Goal: Check status: Check status

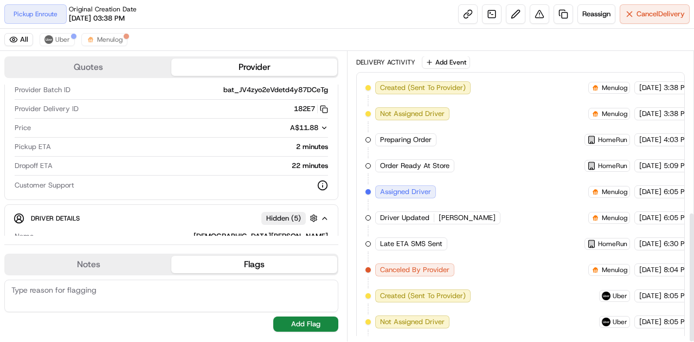
scroll to position [355, 0]
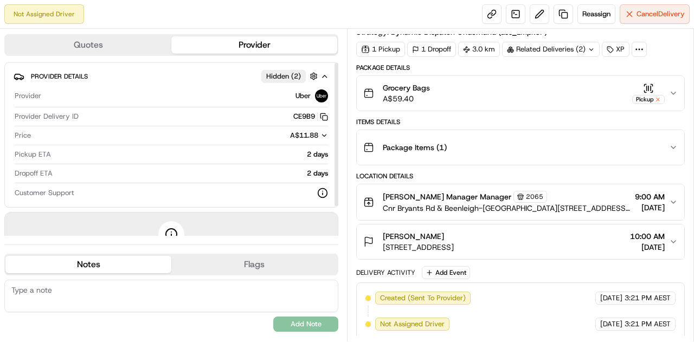
scroll to position [35, 0]
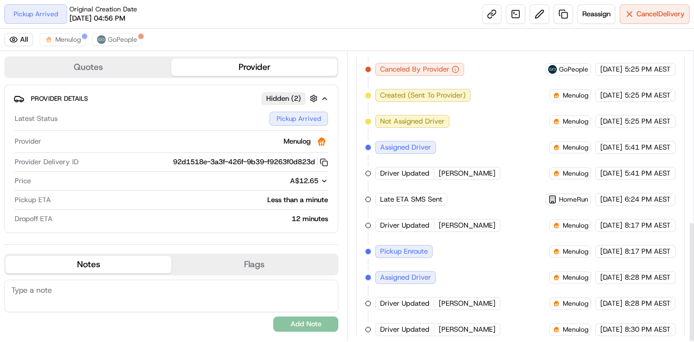
scroll to position [407, 0]
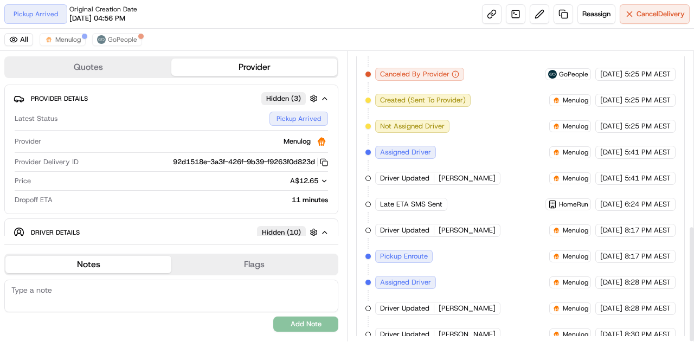
scroll to position [432, 0]
